Goal: Task Accomplishment & Management: Manage account settings

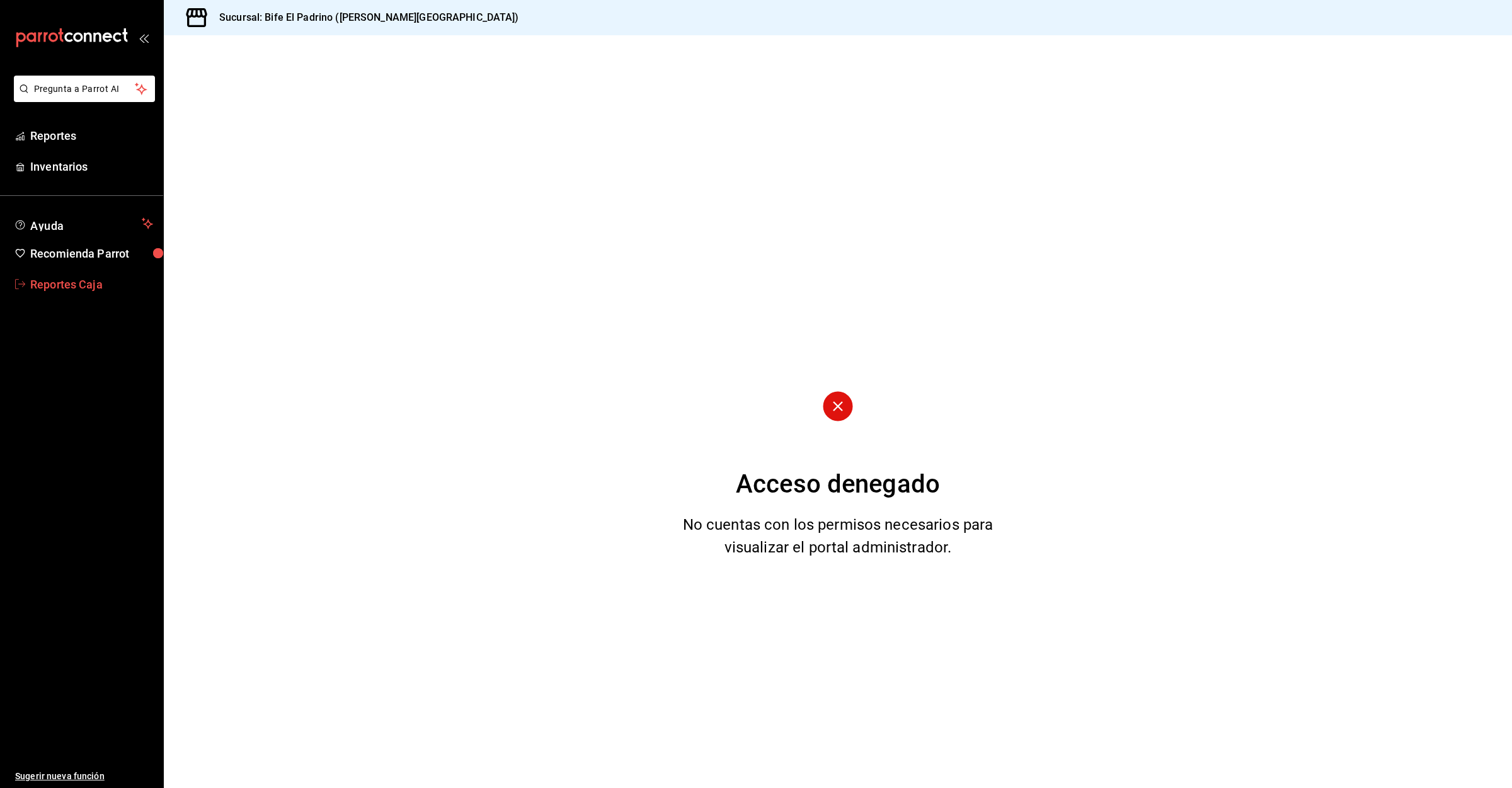
click at [36, 287] on span "Reportes Caja" at bounding box center [92, 284] width 123 height 17
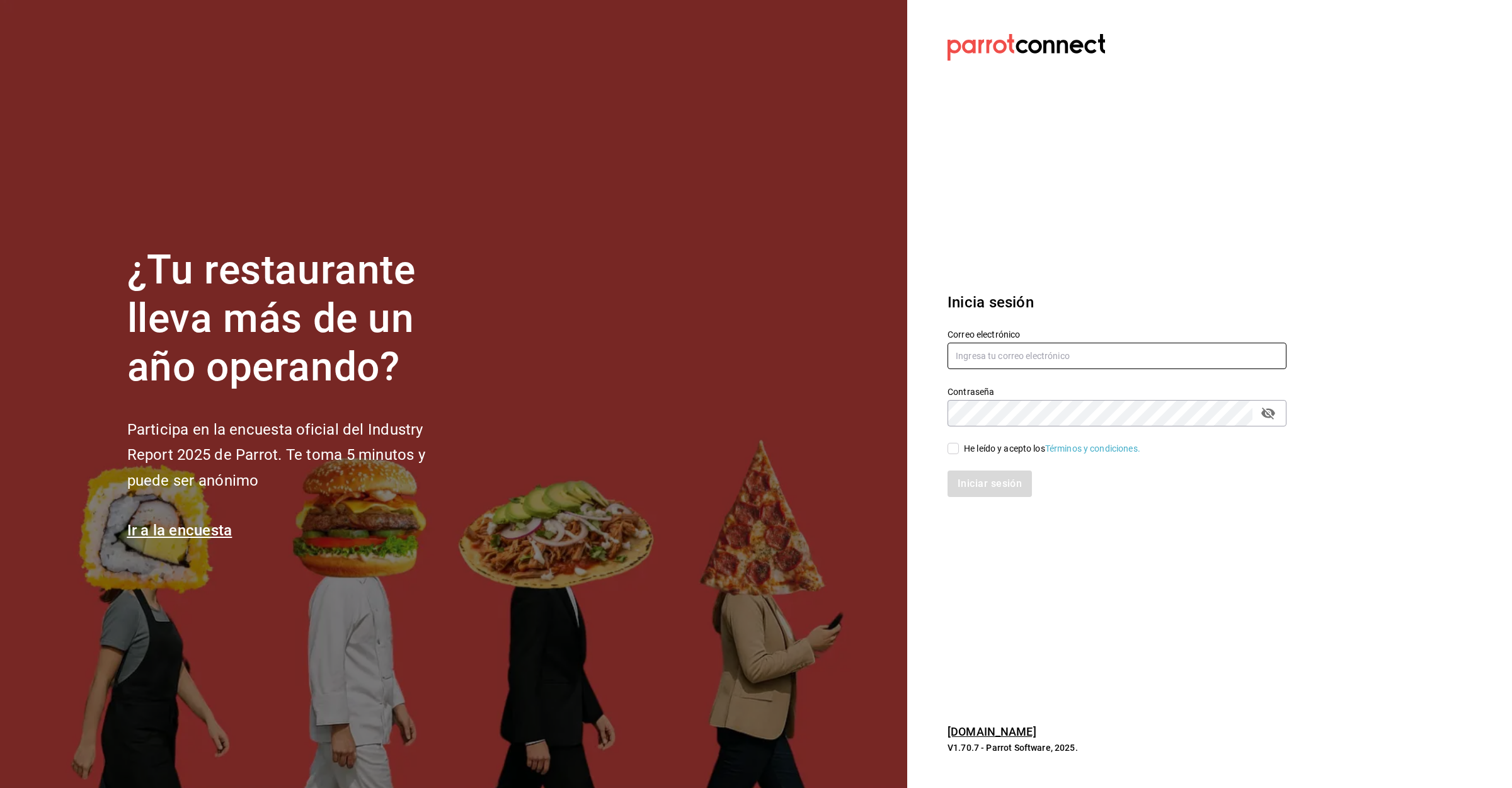
click at [1085, 352] on input "text" at bounding box center [1117, 356] width 339 height 27
type input "[EMAIL_ADDRESS][DOMAIN_NAME]"
click at [951, 449] on input "He leído y acepto los Términos y condiciones." at bounding box center [953, 449] width 12 height 12
checkbox input "true"
click at [996, 488] on button "Iniciar sesión" at bounding box center [990, 483] width 85 height 27
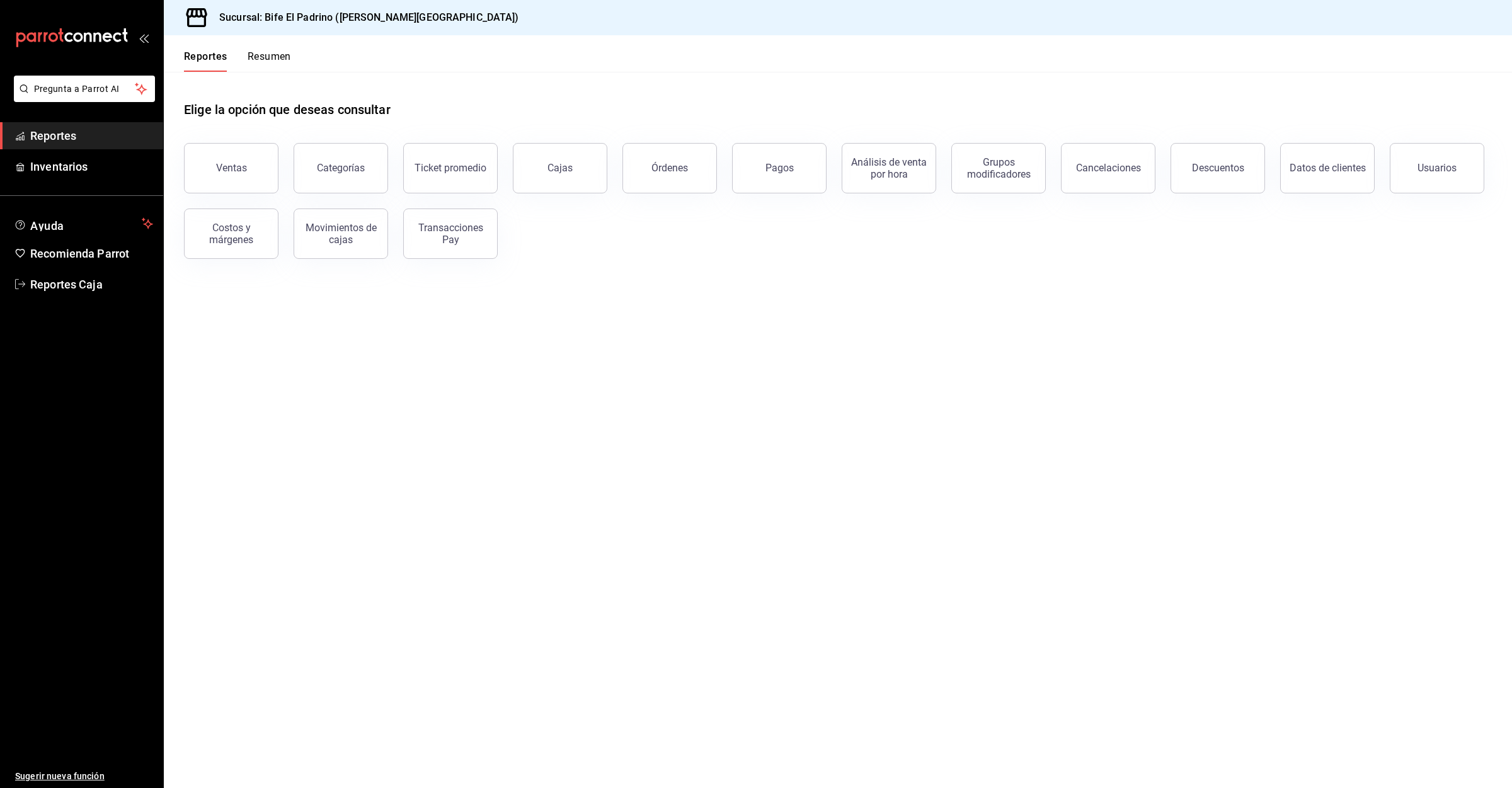
click at [292, 61] on header "Reportes Resumen" at bounding box center [837, 54] width 1348 height 36
click at [287, 48] on div "Reportes Resumen" at bounding box center [227, 54] width 127 height 36
click at [279, 64] on button "Resumen" at bounding box center [269, 62] width 43 height 22
click at [276, 62] on html "Pregunta a Parrot AI Reportes Inventarios Ayuda Recomienda Parrot Reportes Caja…" at bounding box center [756, 394] width 1512 height 788
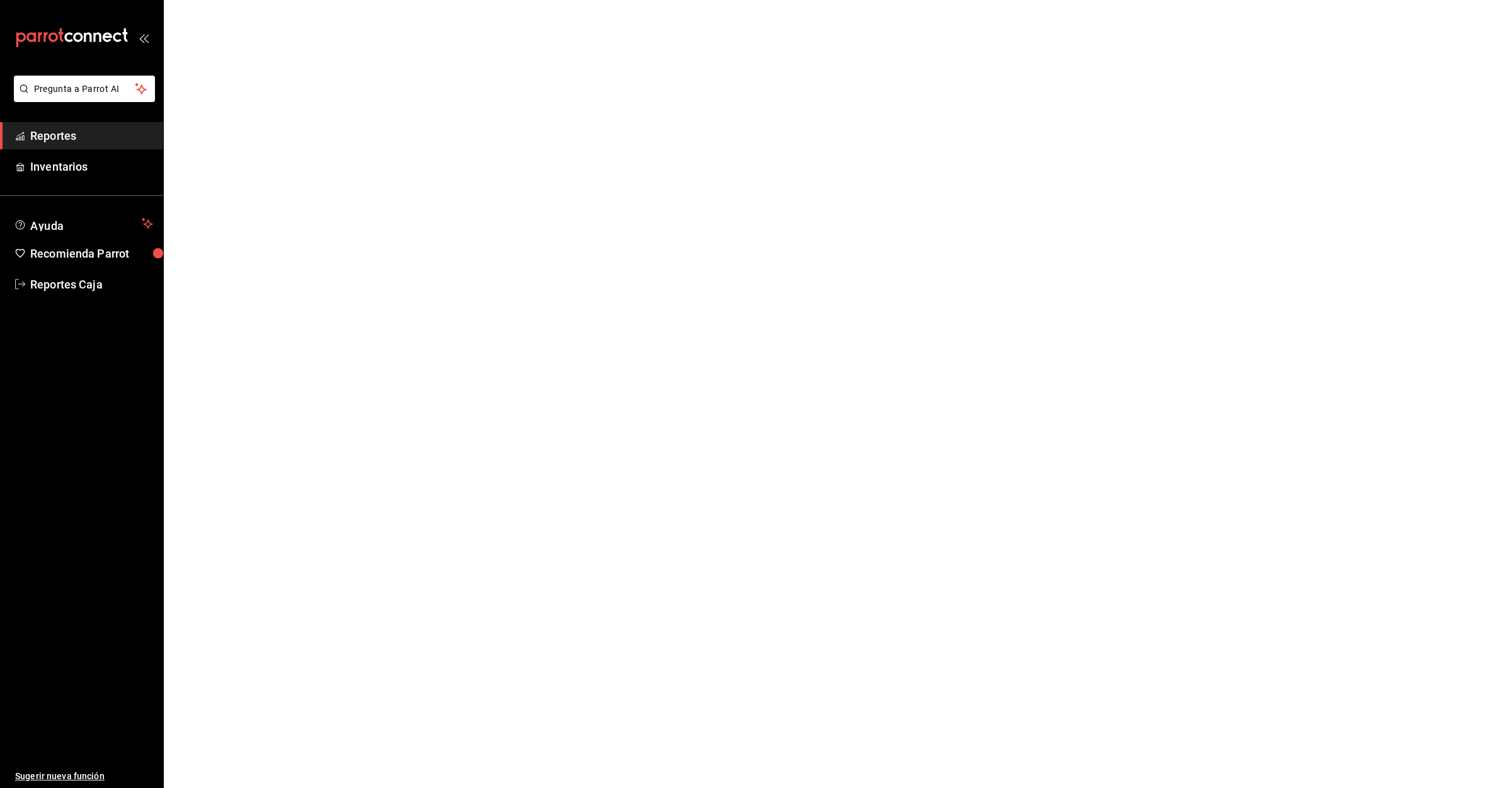
click at [280, 0] on html "Pregunta a Parrot AI Reportes Inventarios Ayuda Recomienda Parrot Reportes Caja…" at bounding box center [756, 0] width 1512 height 0
